Goal: Task Accomplishment & Management: Manage account settings

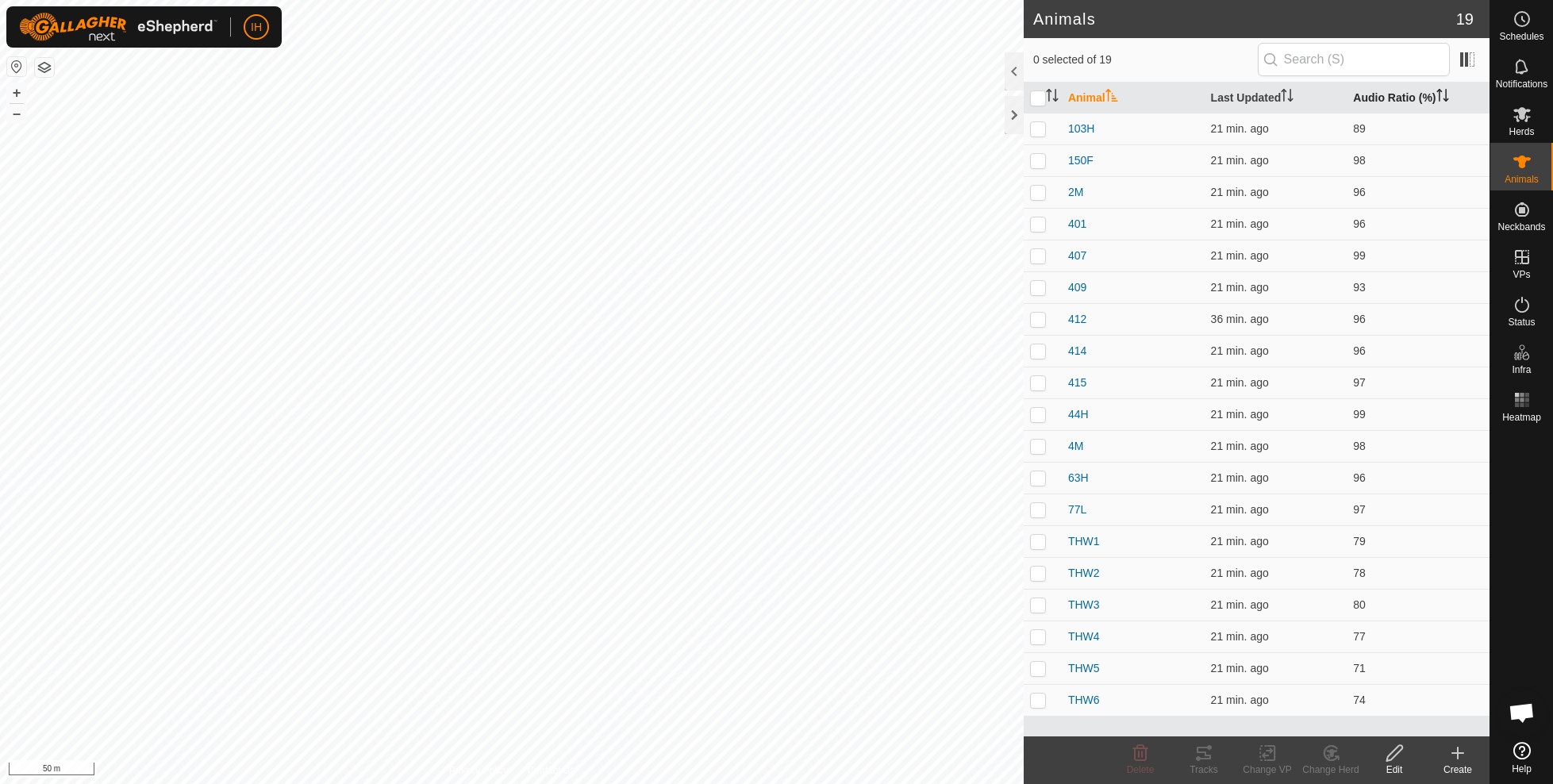
click at [1381, 96] on th "Audio Ratio (%)" at bounding box center [1418, 98] width 143 height 31
drag, startPoint x: 1030, startPoint y: 540, endPoint x: 1034, endPoint y: 563, distance: 23.3
click at [1030, 540] on p-checkbox at bounding box center [1038, 540] width 16 height 13
checkbox input "true"
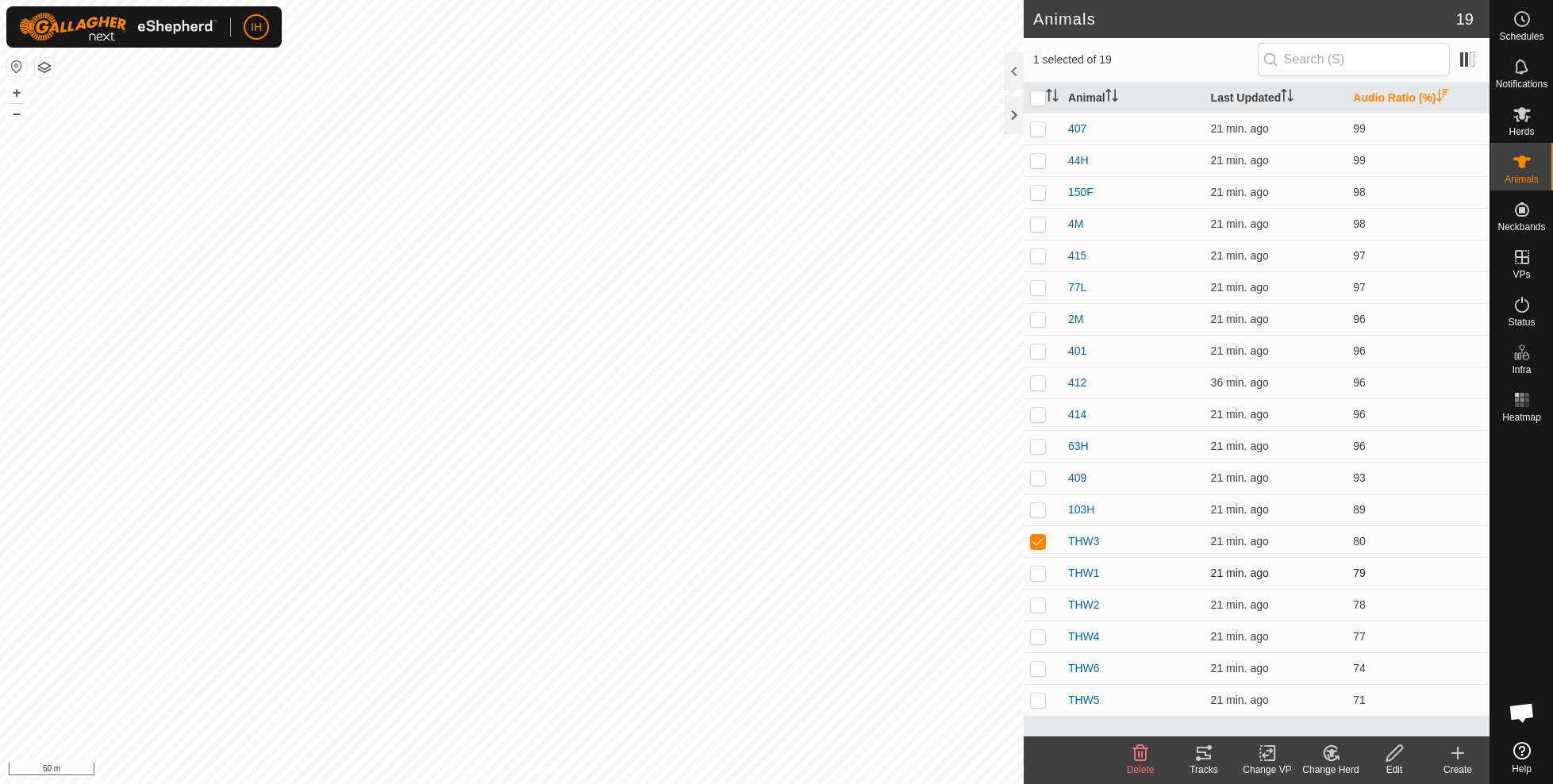
click at [1035, 569] on p-checkbox at bounding box center [1038, 573] width 16 height 13
checkbox input "true"
drag, startPoint x: 1034, startPoint y: 608, endPoint x: 1037, endPoint y: 638, distance: 30.1
click at [1034, 608] on p-checkbox at bounding box center [1038, 604] width 16 height 13
checkbox input "true"
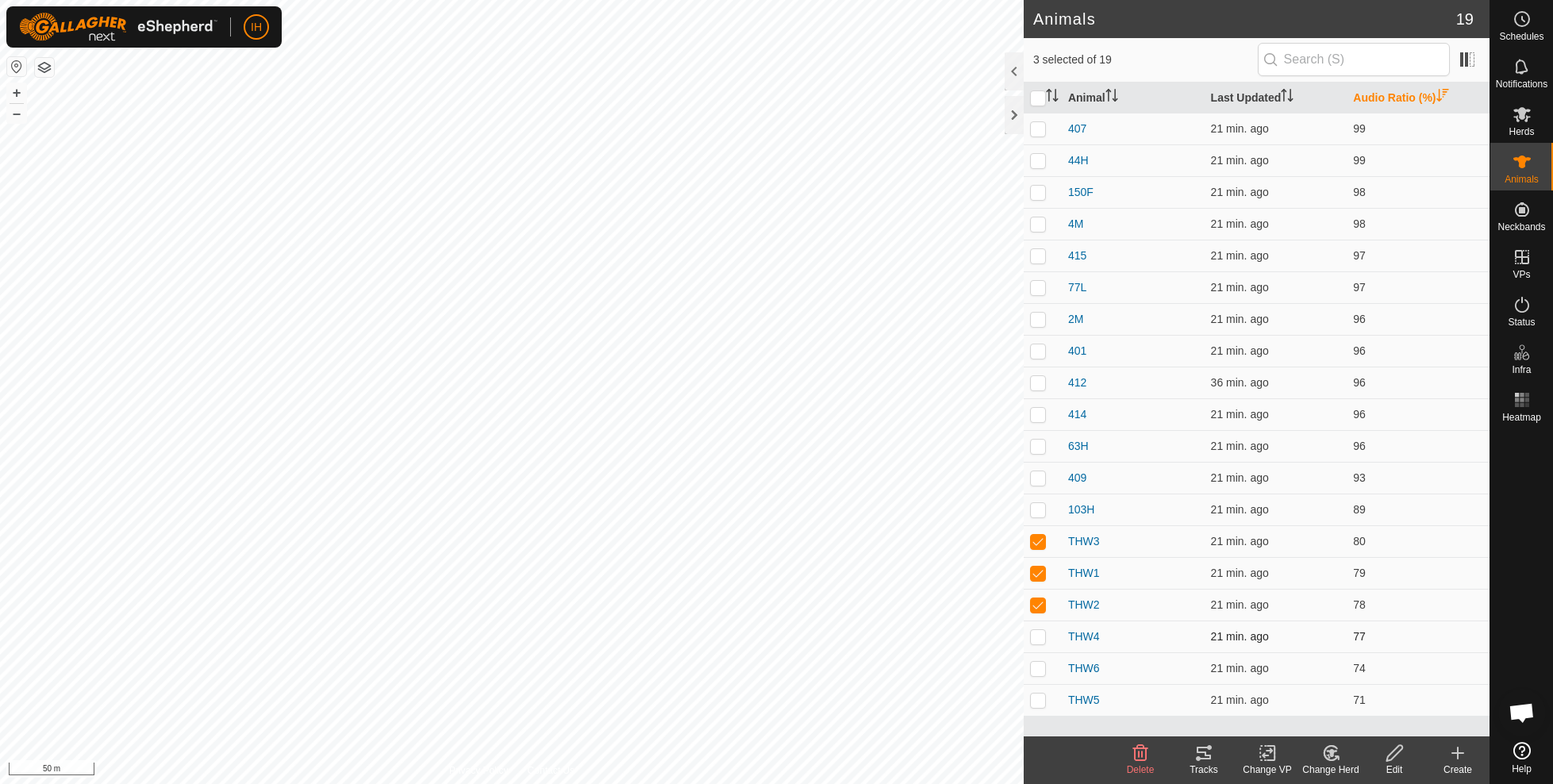
click at [1037, 638] on p-checkbox at bounding box center [1038, 636] width 16 height 13
checkbox input "true"
drag, startPoint x: 1037, startPoint y: 670, endPoint x: 1037, endPoint y: 697, distance: 27.0
click at [1036, 671] on p-checkbox at bounding box center [1038, 667] width 16 height 13
checkbox input "true"
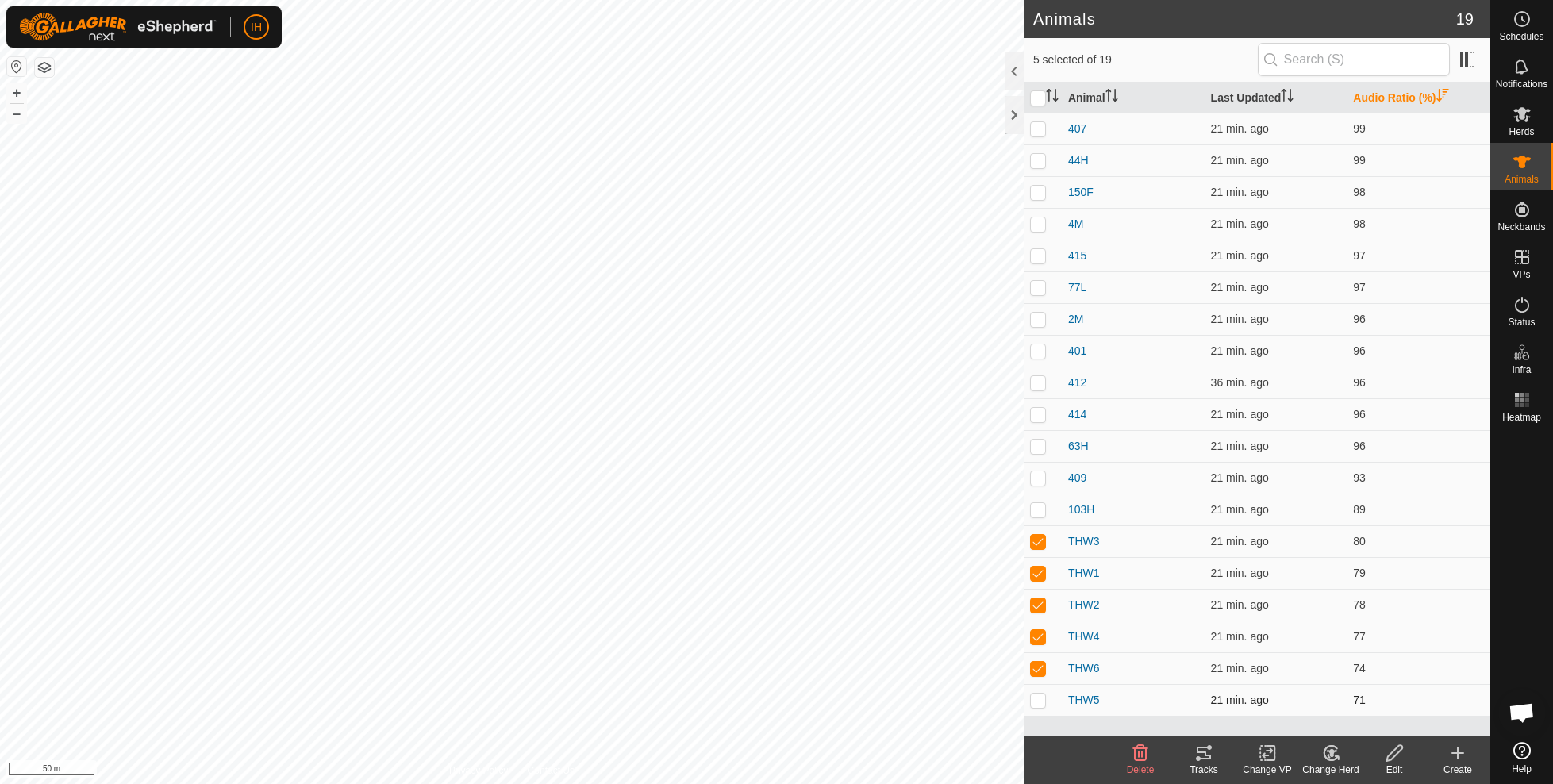
click at [1038, 700] on p-checkbox at bounding box center [1038, 699] width 16 height 13
checkbox input "true"
click at [1203, 762] on icon at bounding box center [1204, 753] width 19 height 19
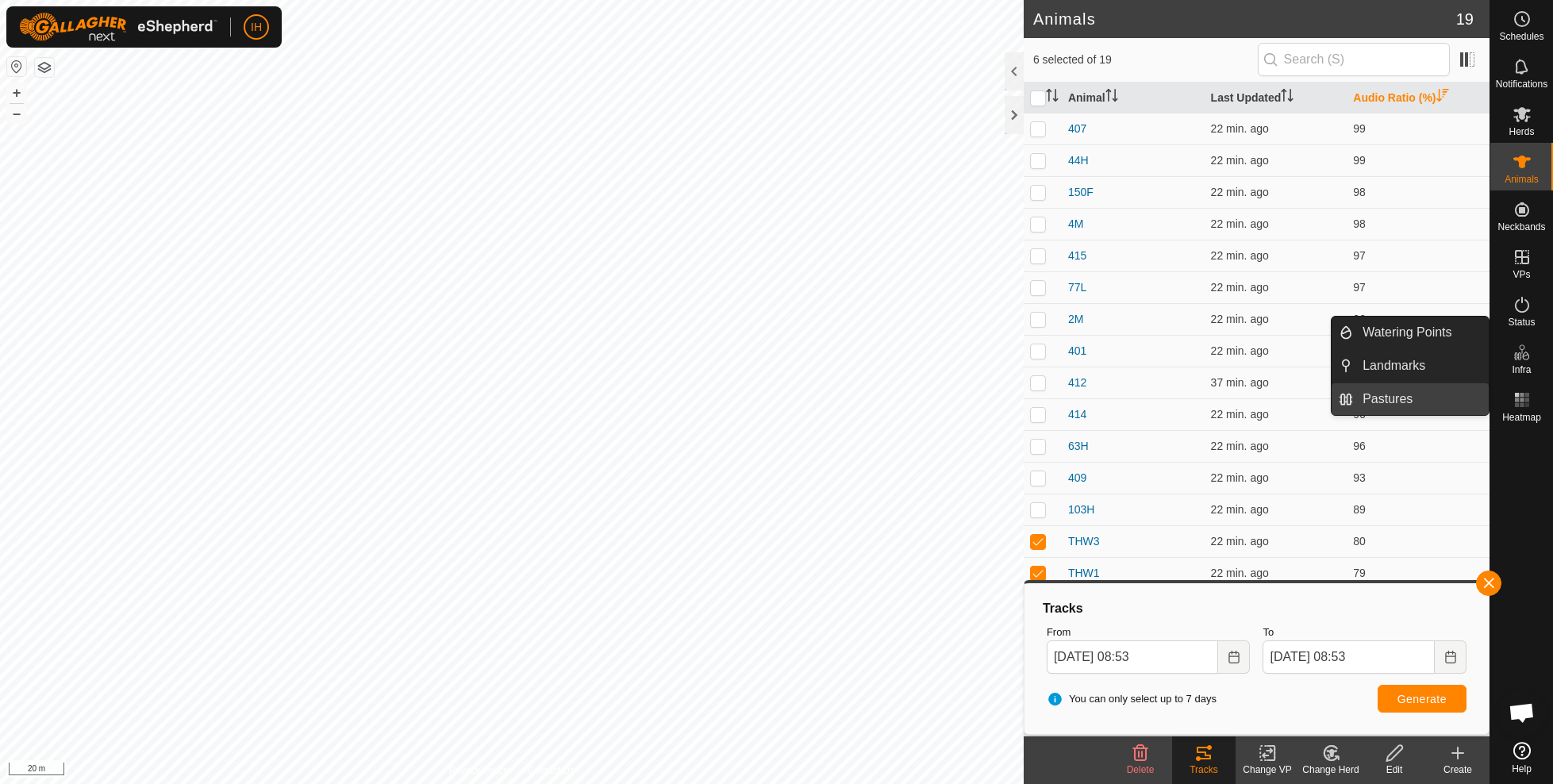
click at [1389, 398] on link "Pastures" at bounding box center [1421, 399] width 135 height 32
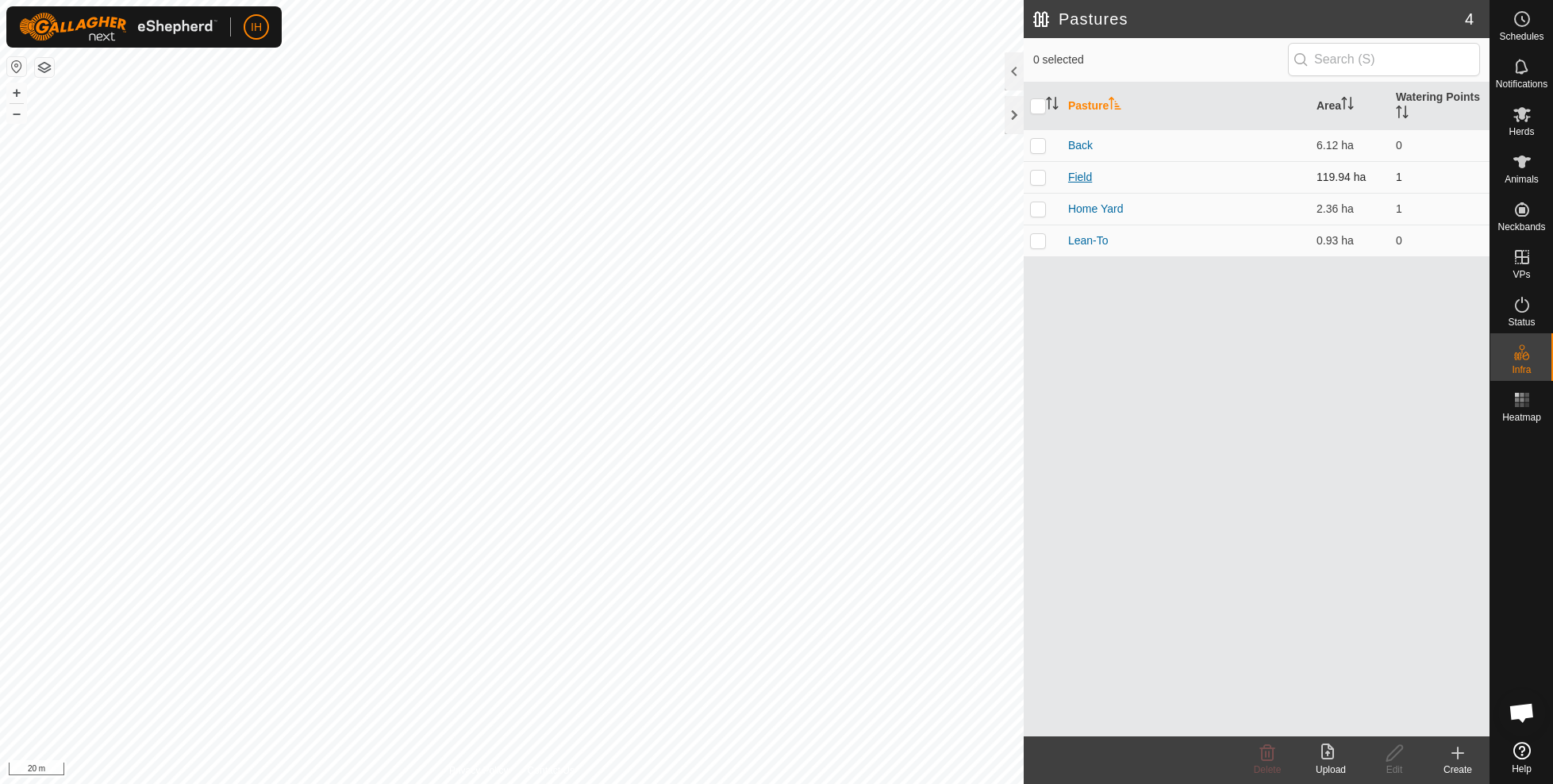
click at [1081, 173] on link "Field" at bounding box center [1080, 177] width 24 height 13
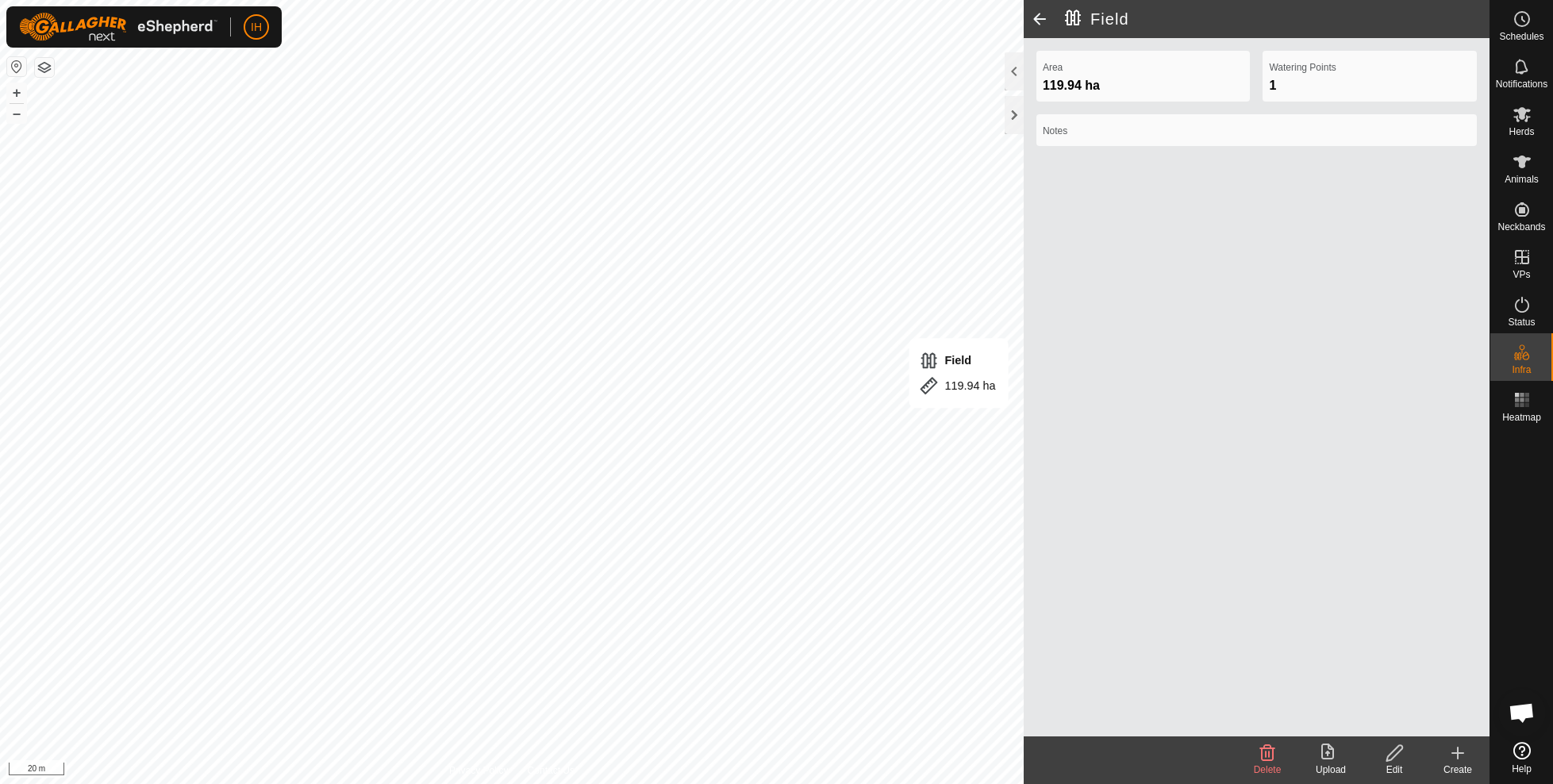
click at [1396, 762] on div "Edit" at bounding box center [1394, 760] width 63 height 47
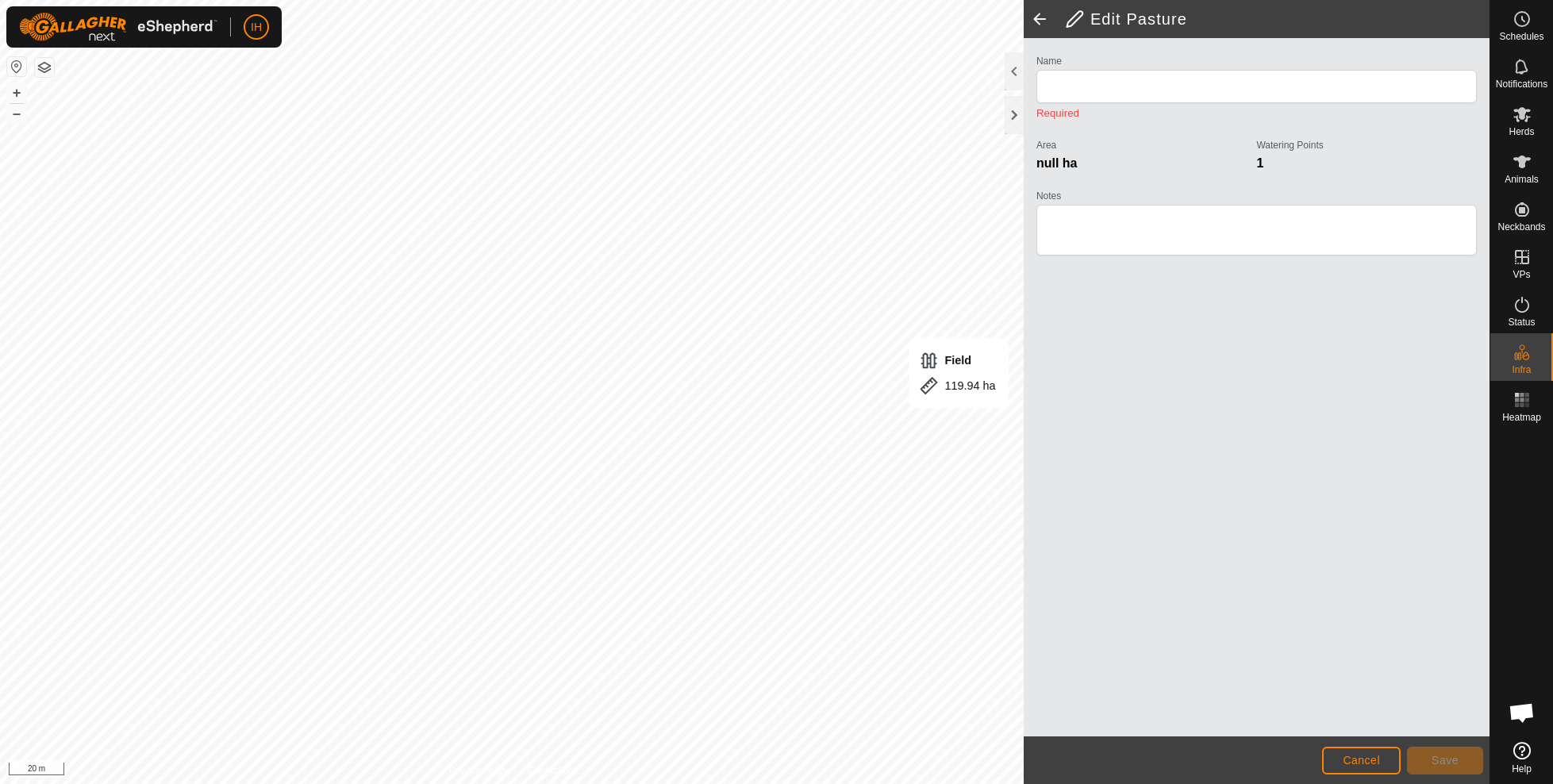
type input "Field"
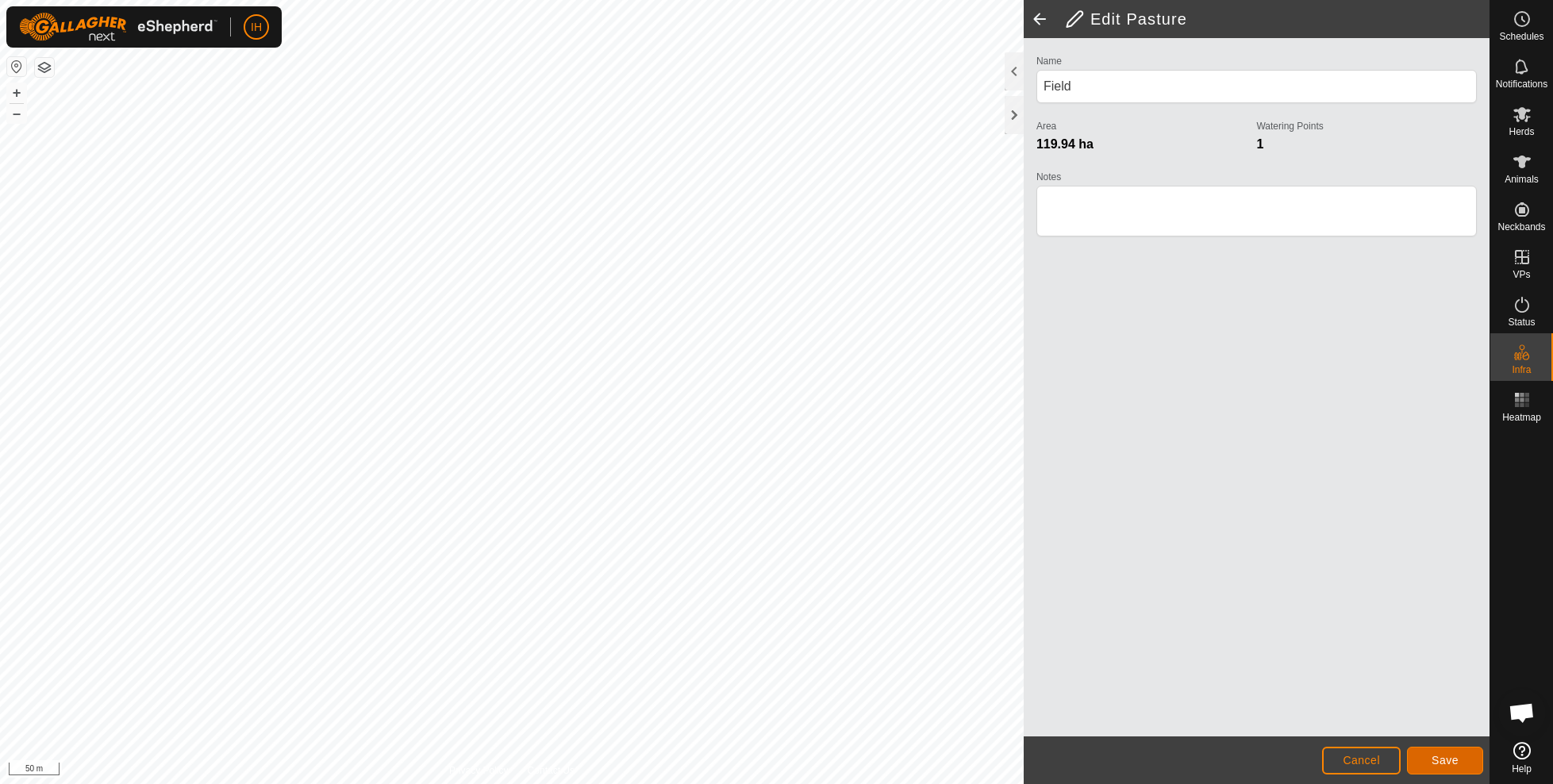
click at [1446, 764] on span "Save" at bounding box center [1446, 759] width 27 height 13
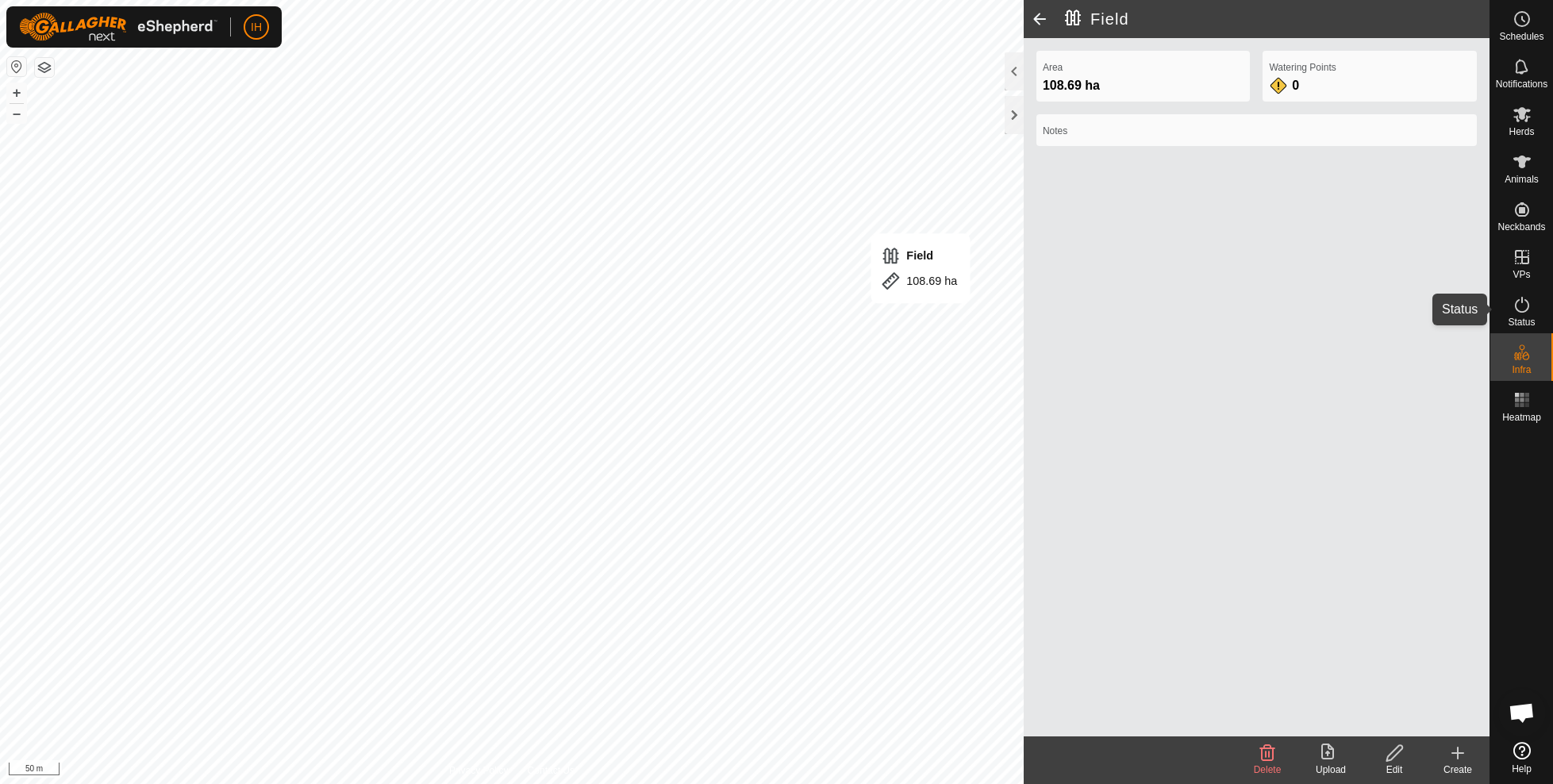
click at [1528, 319] on span "Status" at bounding box center [1522, 321] width 27 height 9
